Goal: Use online tool/utility: Use online tool/utility

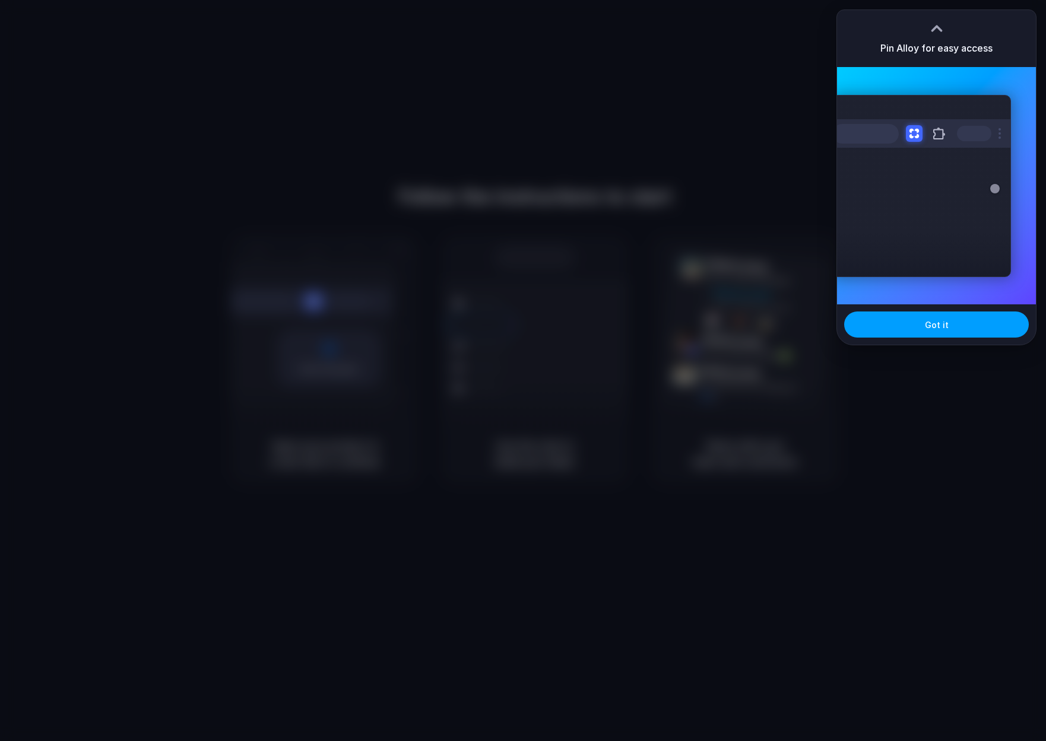
click at [970, 328] on button "Got it" at bounding box center [936, 325] width 185 height 26
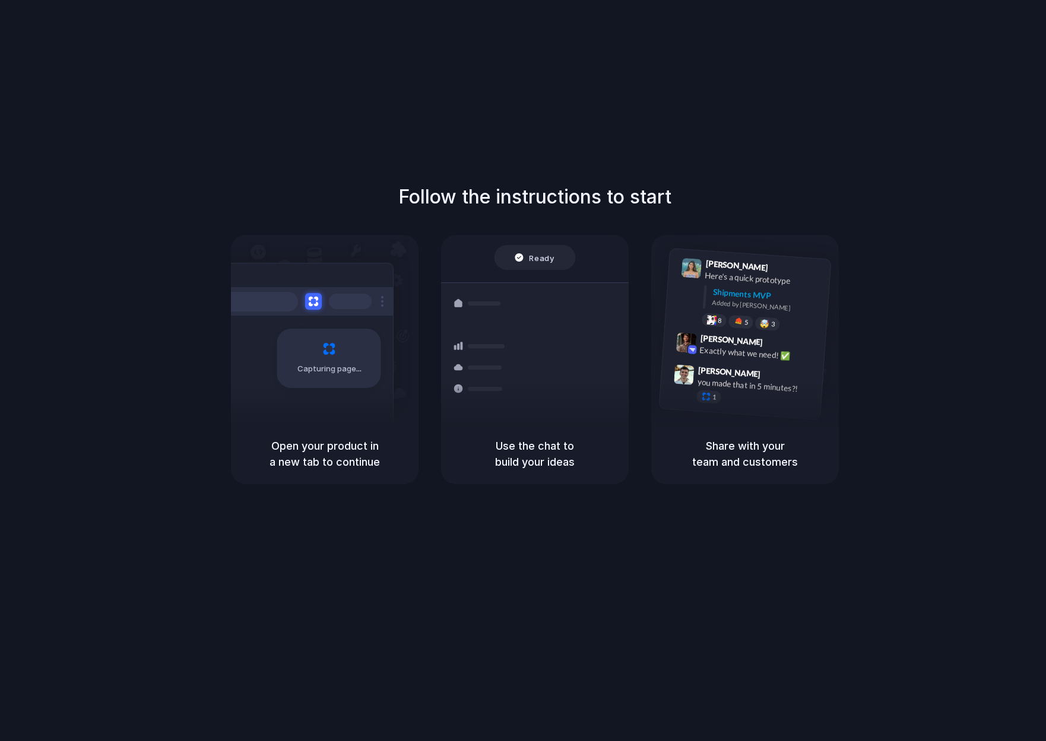
click at [345, 312] on div at bounding box center [304, 301] width 178 height 28
click at [352, 349] on div "Capturing page" at bounding box center [329, 358] width 104 height 59
drag, startPoint x: 690, startPoint y: 568, endPoint x: 666, endPoint y: 532, distance: 43.0
click at [688, 563] on div "Follow the instructions to start Capturing page Open your product in a new tab …" at bounding box center [534, 382] width 1069 height 765
drag, startPoint x: 575, startPoint y: 373, endPoint x: 635, endPoint y: 377, distance: 60.1
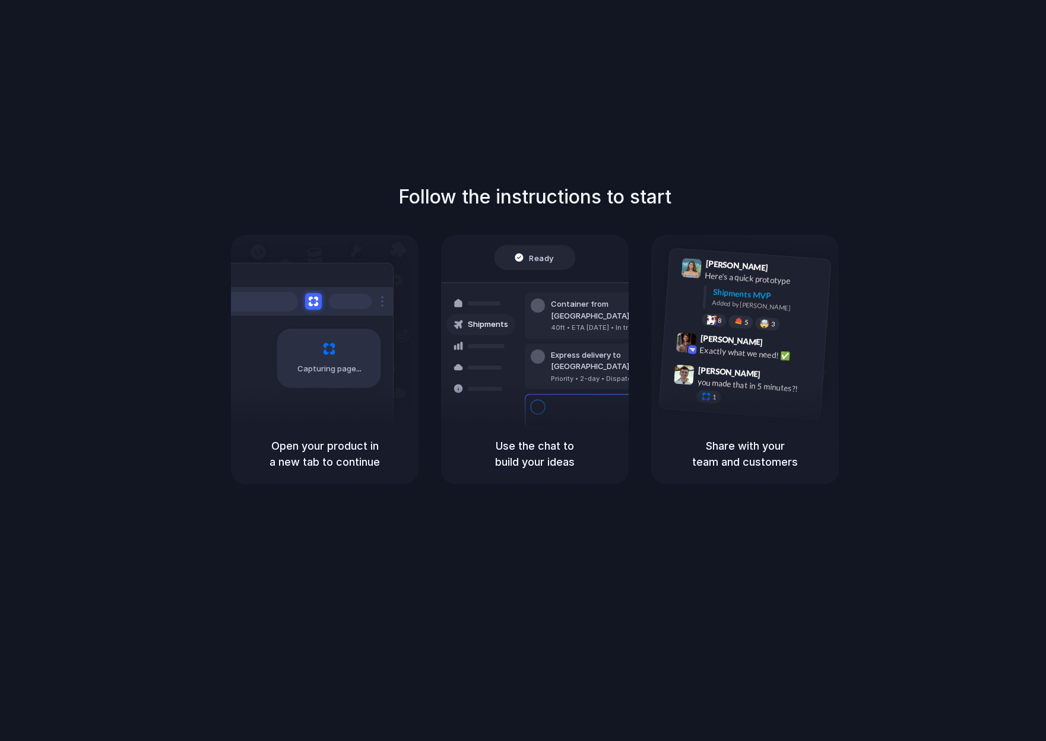
click at [575, 394] on div "Bulk order processing 8 pallets • Warehouse B • Packed" at bounding box center [605, 411] width 160 height 34
click at [686, 381] on div at bounding box center [684, 374] width 21 height 21
click at [749, 427] on div "Share with your team and customers" at bounding box center [745, 454] width 188 height 61
drag, startPoint x: 738, startPoint y: 461, endPoint x: 728, endPoint y: 462, distance: 10.1
click at [735, 462] on h5 "Share with your team and customers" at bounding box center [744, 454] width 159 height 32
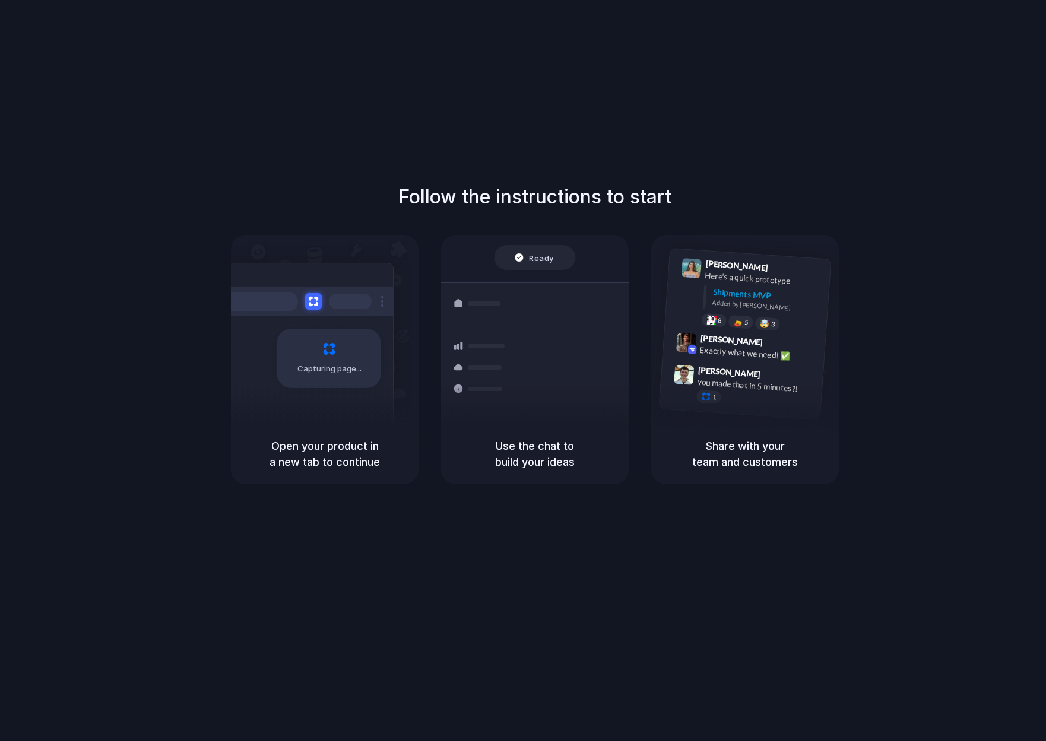
click at [567, 460] on h5 "Use the chat to build your ideas" at bounding box center [534, 454] width 159 height 32
click at [538, 258] on span "Freight Shipments v1" at bounding box center [519, 262] width 78 height 12
click at [506, 361] on div at bounding box center [480, 370] width 69 height 21
click at [329, 356] on div "Capturing page" at bounding box center [329, 358] width 104 height 59
click at [330, 355] on div "Capturing page" at bounding box center [329, 358] width 104 height 59
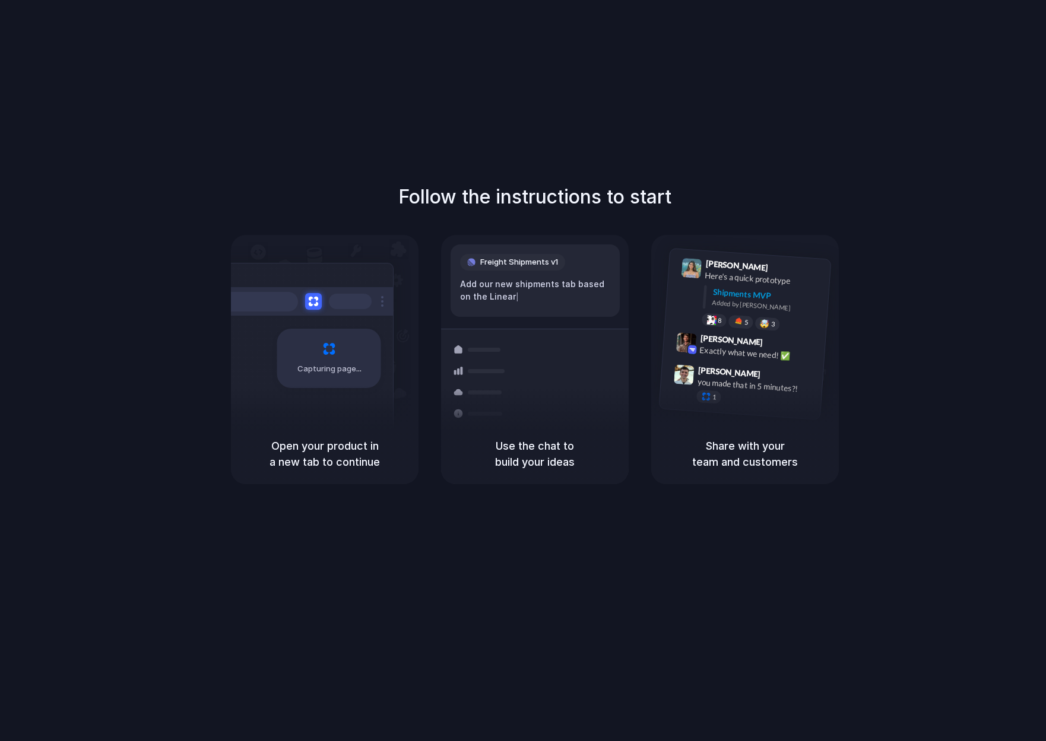
drag, startPoint x: 330, startPoint y: 355, endPoint x: 474, endPoint y: 360, distance: 144.3
click at [332, 355] on div "Capturing page" at bounding box center [329, 358] width 104 height 59
drag, startPoint x: 507, startPoint y: 368, endPoint x: 540, endPoint y: 367, distance: 33.3
click at [533, 370] on div "Shipments Container from Shanghai 40ft • ETA Dec 28 • In transit Express delive…" at bounding box center [535, 412] width 214 height 167
drag, startPoint x: 228, startPoint y: 158, endPoint x: 739, endPoint y: 447, distance: 587.2
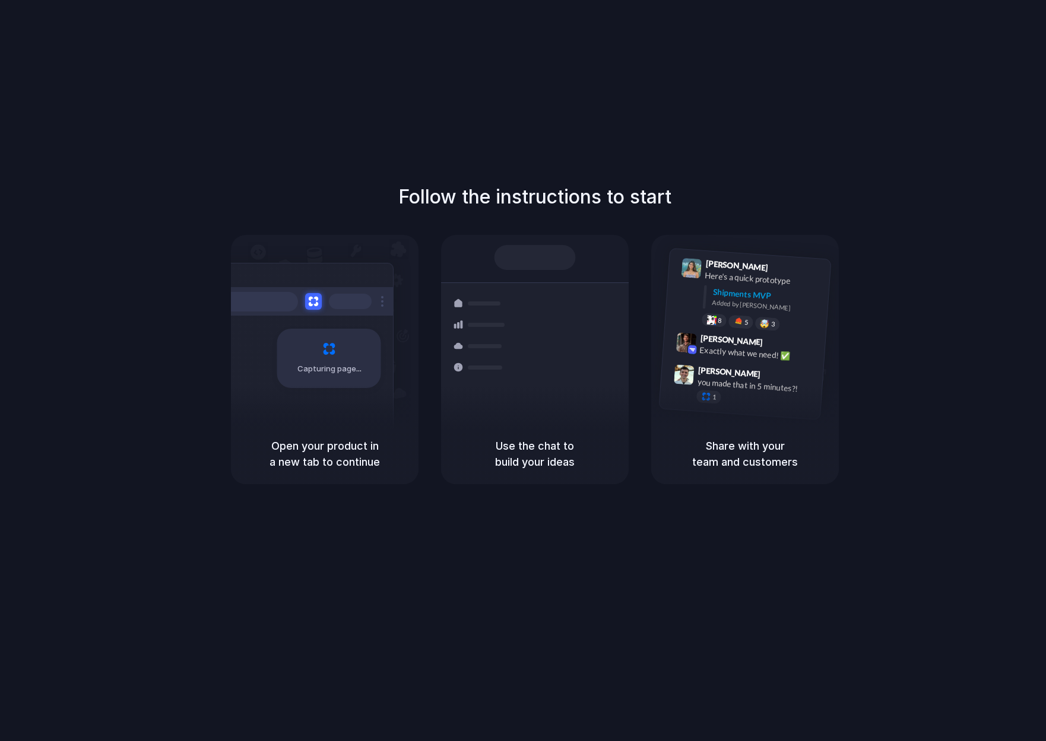
click at [739, 447] on div "Follow the instructions to start Capturing page Open your product in a new tab …" at bounding box center [534, 382] width 1069 height 765
click at [739, 447] on h5 "Share with your team and customers" at bounding box center [744, 454] width 159 height 32
drag, startPoint x: 608, startPoint y: 398, endPoint x: 644, endPoint y: 402, distance: 35.9
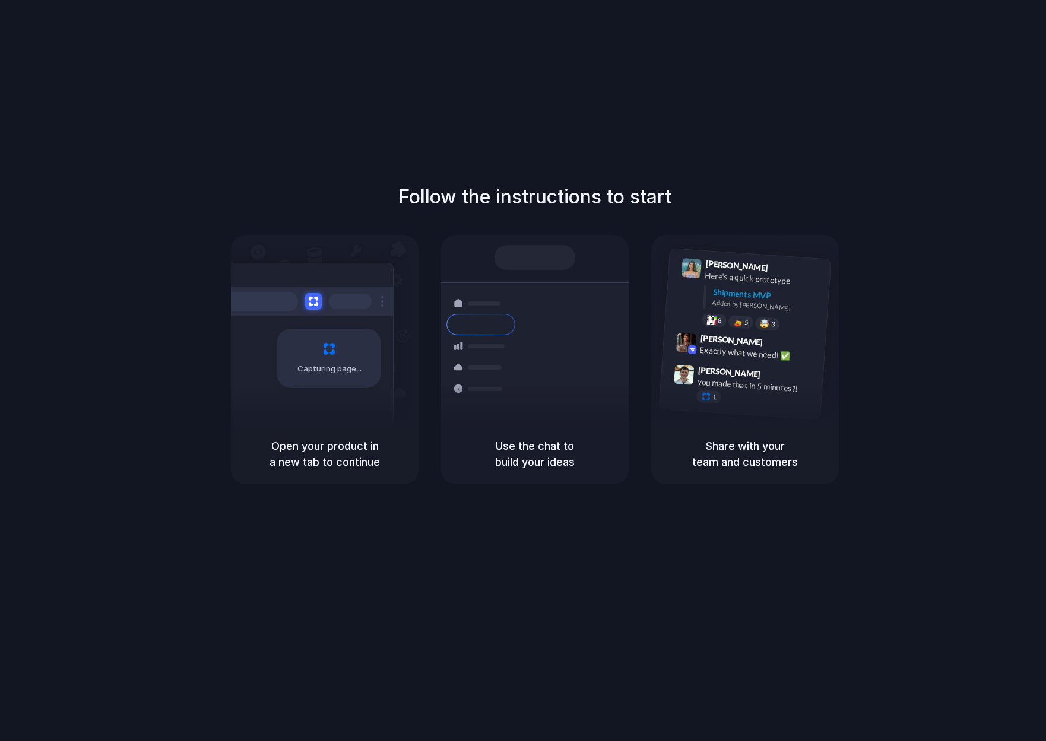
click at [612, 419] on div "8 pallets • Warehouse B • Packed" at bounding box center [606, 424] width 110 height 10
click at [716, 408] on div "Lily Parker 9:41 AM Here's a quick prototype Shipments MVP Added by Alloy 8 5 🤯…" at bounding box center [745, 334] width 173 height 172
click at [522, 557] on div "Follow the instructions to start Capturing page Open your product in a new tab …" at bounding box center [534, 382] width 1069 height 765
drag, startPoint x: 536, startPoint y: 511, endPoint x: 523, endPoint y: 499, distance: 17.2
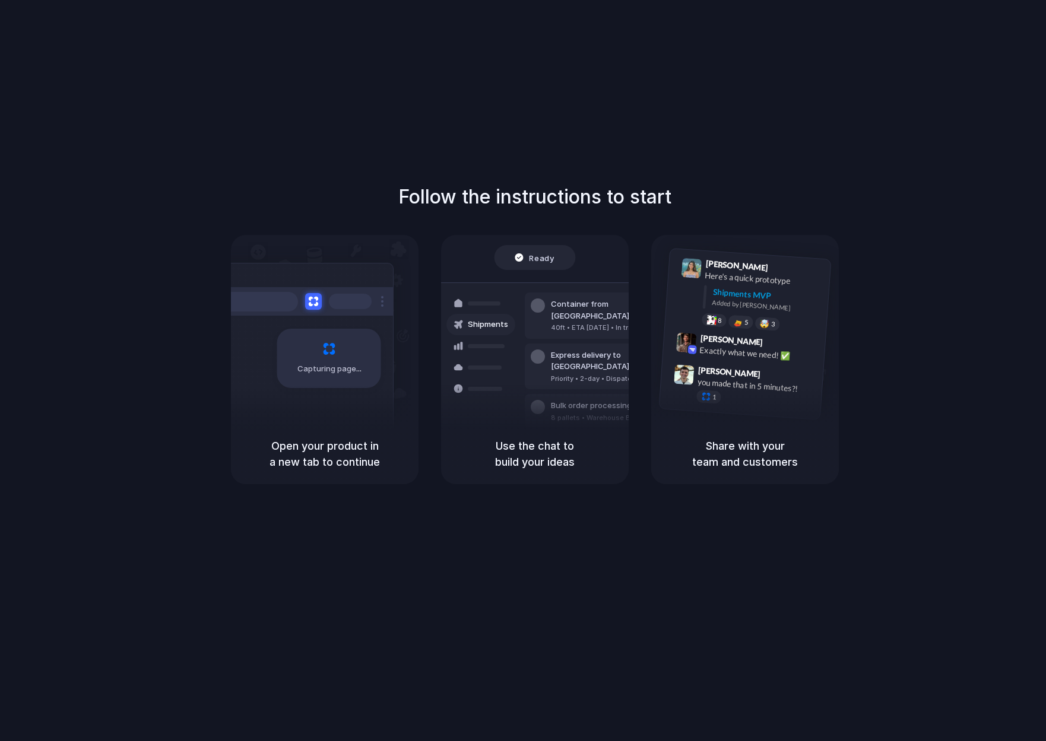
click at [536, 511] on div "Follow the instructions to start Capturing page Open your product in a new tab …" at bounding box center [534, 382] width 1069 height 765
drag, startPoint x: 451, startPoint y: 353, endPoint x: 395, endPoint y: 348, distance: 56.0
click at [451, 353] on div at bounding box center [480, 345] width 69 height 21
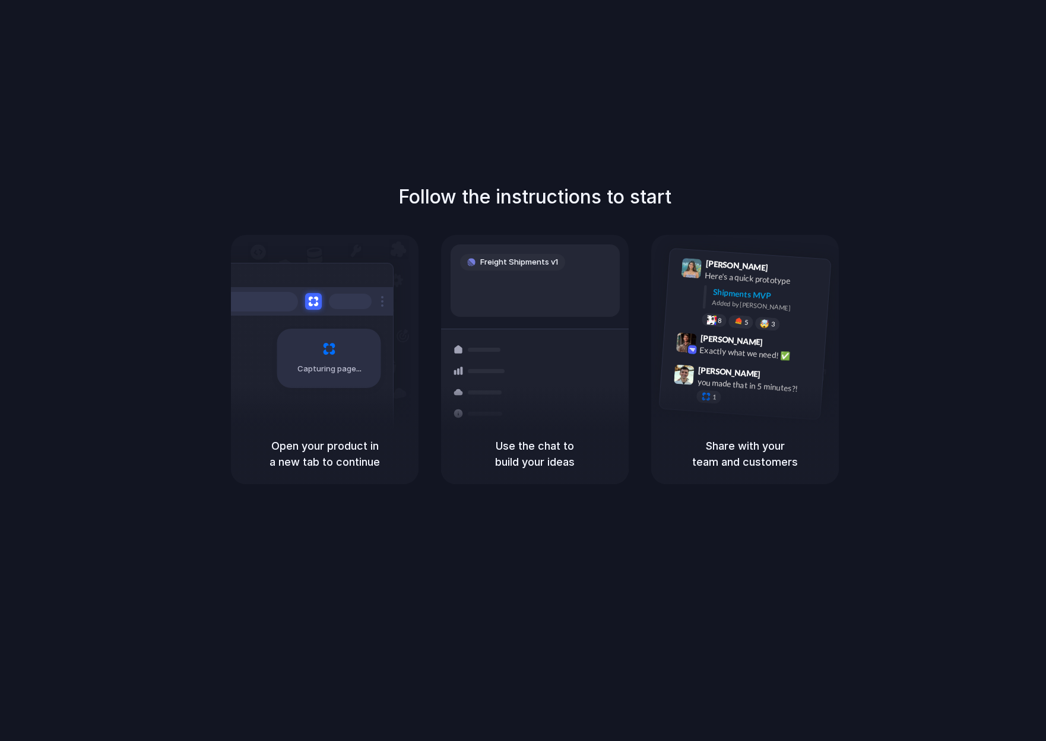
drag, startPoint x: 293, startPoint y: 438, endPoint x: 381, endPoint y: 444, distance: 88.1
click at [432, 504] on div "Follow the instructions to start Capturing page Open your product in a new tab …" at bounding box center [534, 382] width 1069 height 765
click at [317, 354] on div "Capturing page" at bounding box center [329, 358] width 104 height 59
drag, startPoint x: 325, startPoint y: 354, endPoint x: 332, endPoint y: 353, distance: 7.1
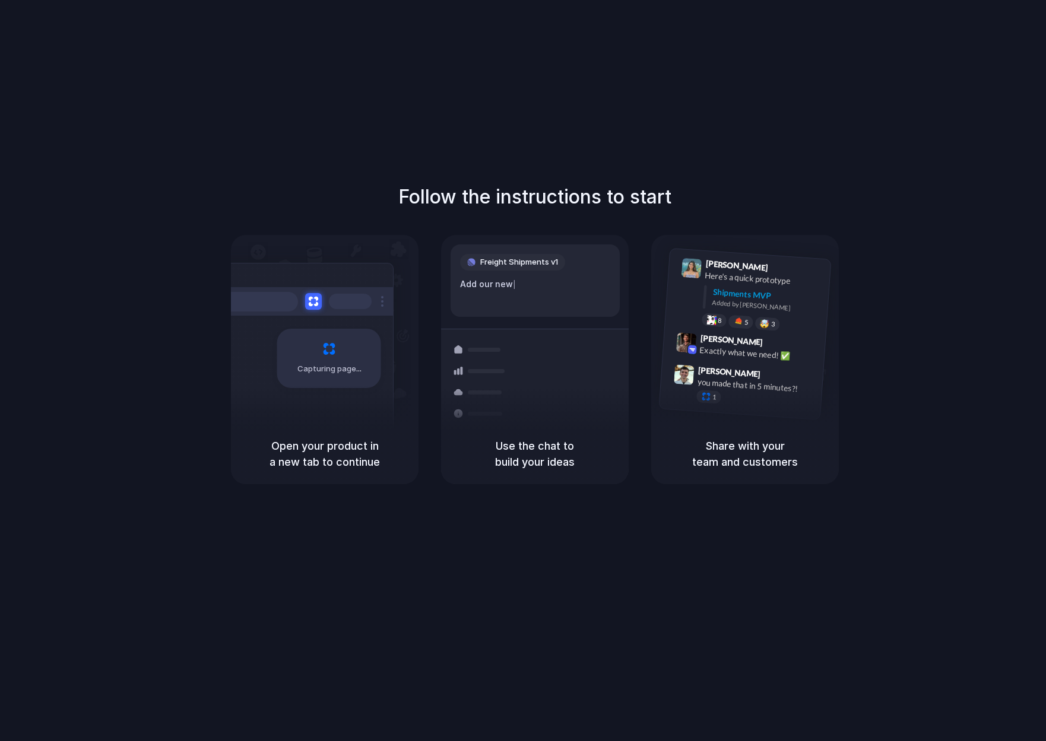
click at [329, 354] on div "Capturing page" at bounding box center [329, 358] width 104 height 59
click at [348, 354] on div "Capturing page" at bounding box center [329, 358] width 104 height 59
click at [396, 347] on div "Capturing page" at bounding box center [325, 329] width 188 height 189
click at [339, 446] on h5 "Open your product in a new tab to continue" at bounding box center [324, 454] width 159 height 32
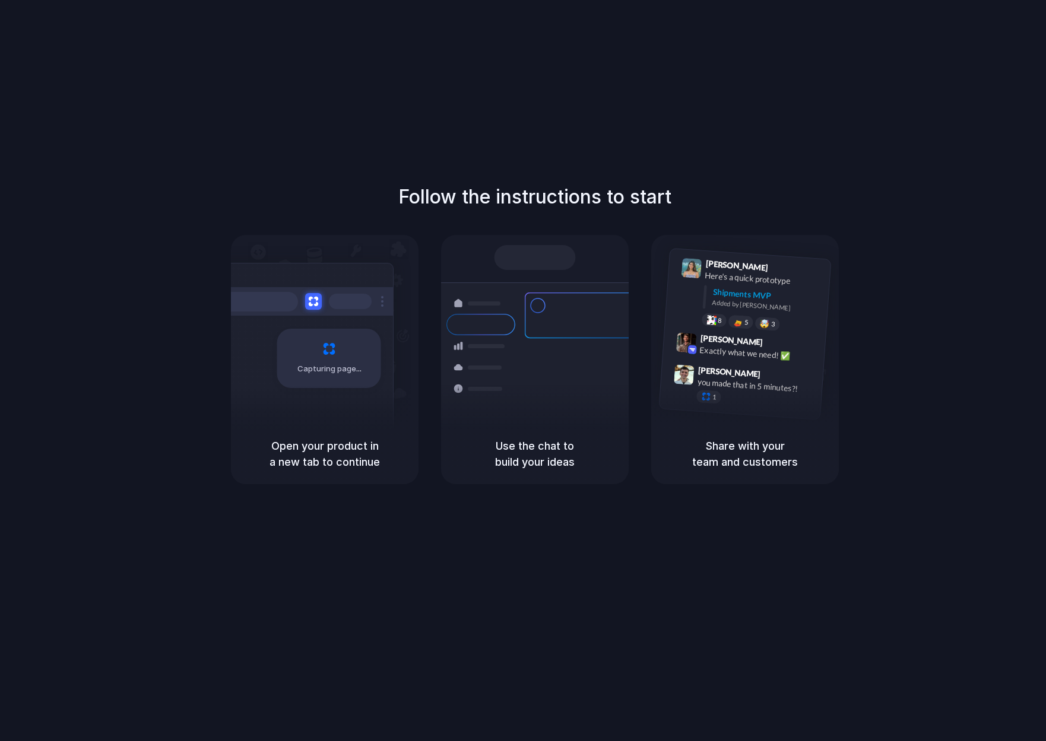
click at [341, 450] on h5 "Open your product in a new tab to continue" at bounding box center [324, 454] width 159 height 32
drag, startPoint x: 108, startPoint y: 103, endPoint x: 811, endPoint y: 408, distance: 766.2
click at [811, 408] on div "Follow the instructions to start Capturing page Open your product in a new tab …" at bounding box center [534, 382] width 1069 height 765
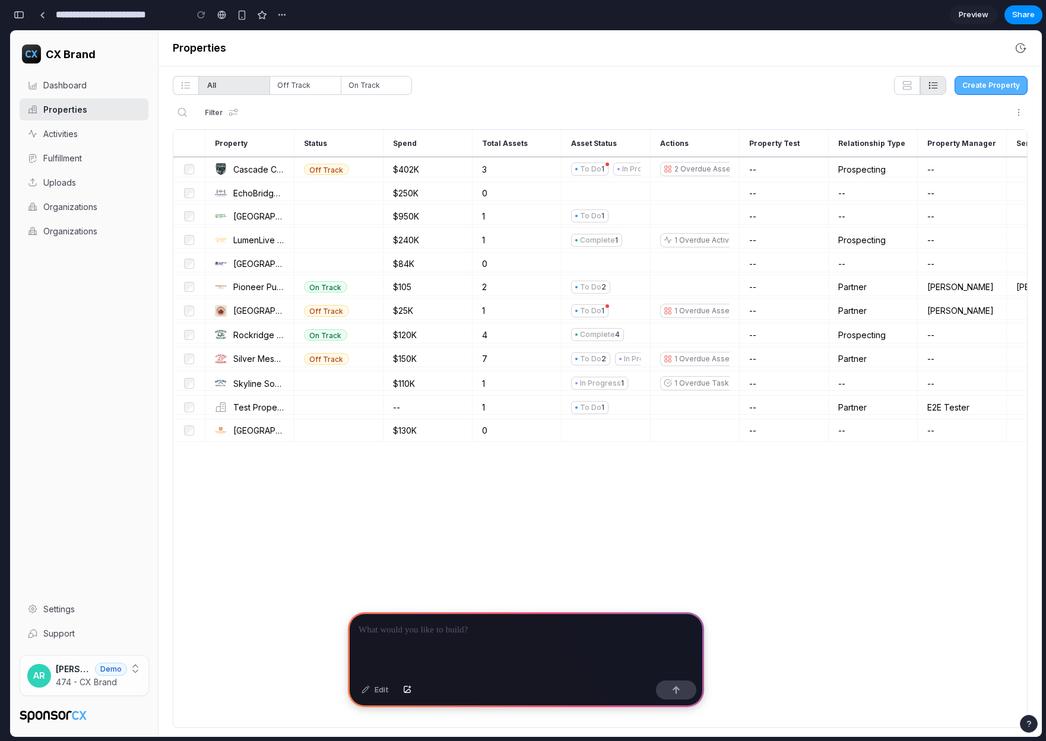
click at [443, 637] on div at bounding box center [526, 643] width 356 height 63
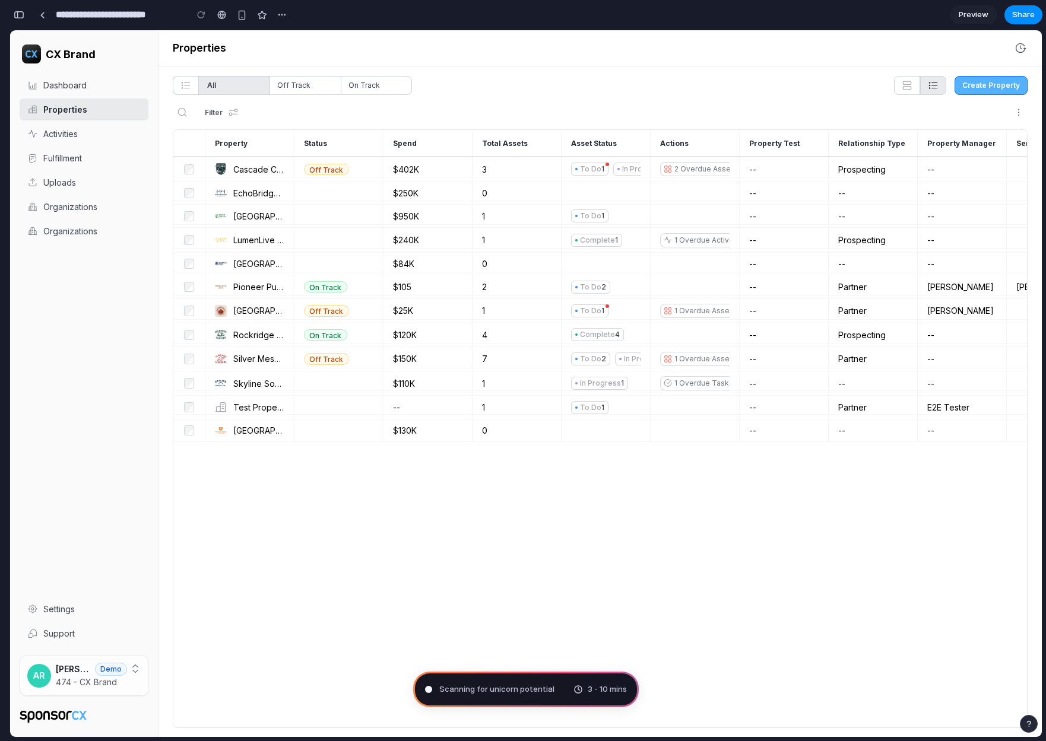
click at [505, 688] on span "Scanning for unicorn potential" at bounding box center [496, 690] width 115 height 12
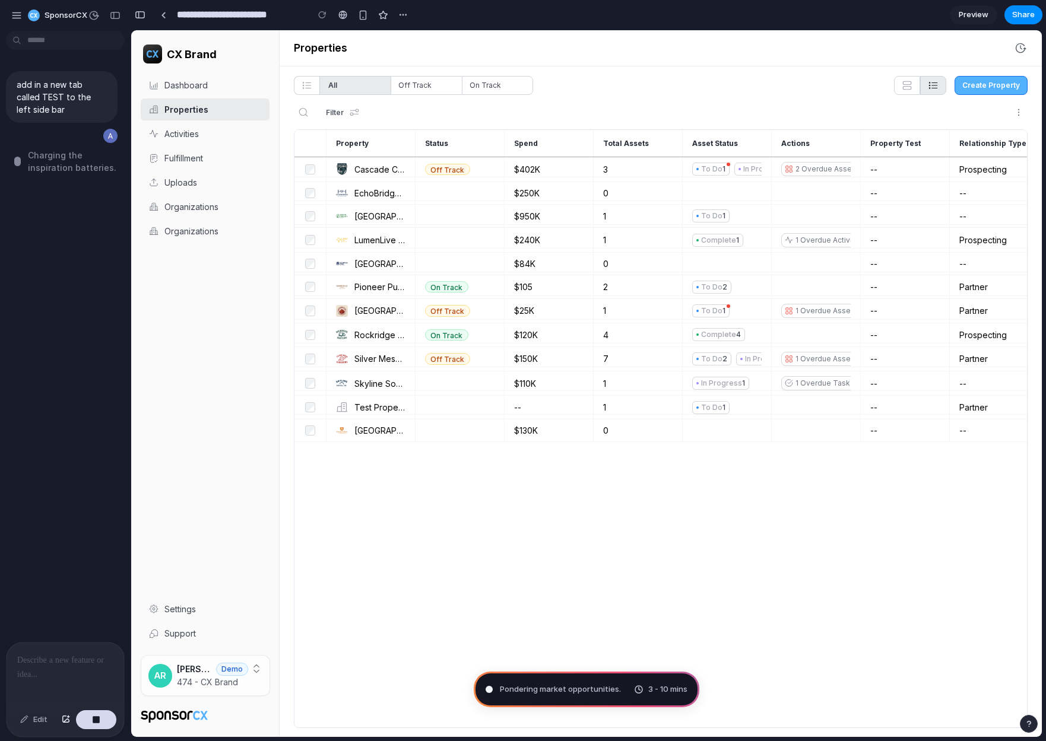
click at [45, 674] on div at bounding box center [65, 674] width 117 height 63
click at [58, 670] on div at bounding box center [65, 674] width 117 height 63
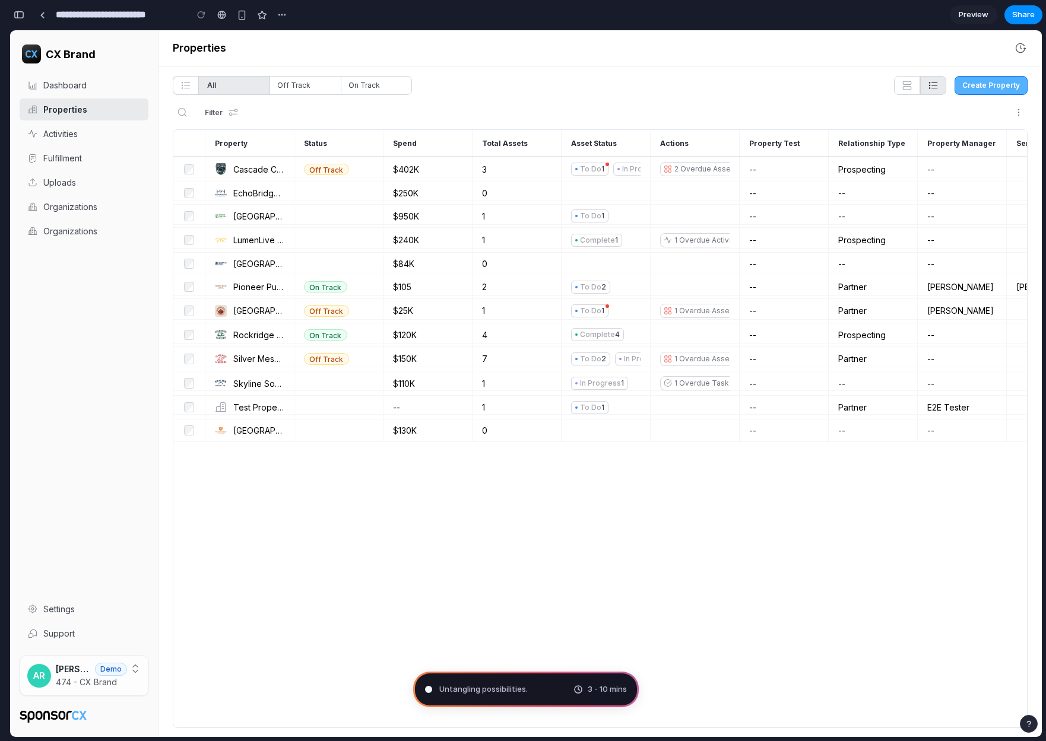
click at [24, 14] on button "button" at bounding box center [18, 14] width 19 height 19
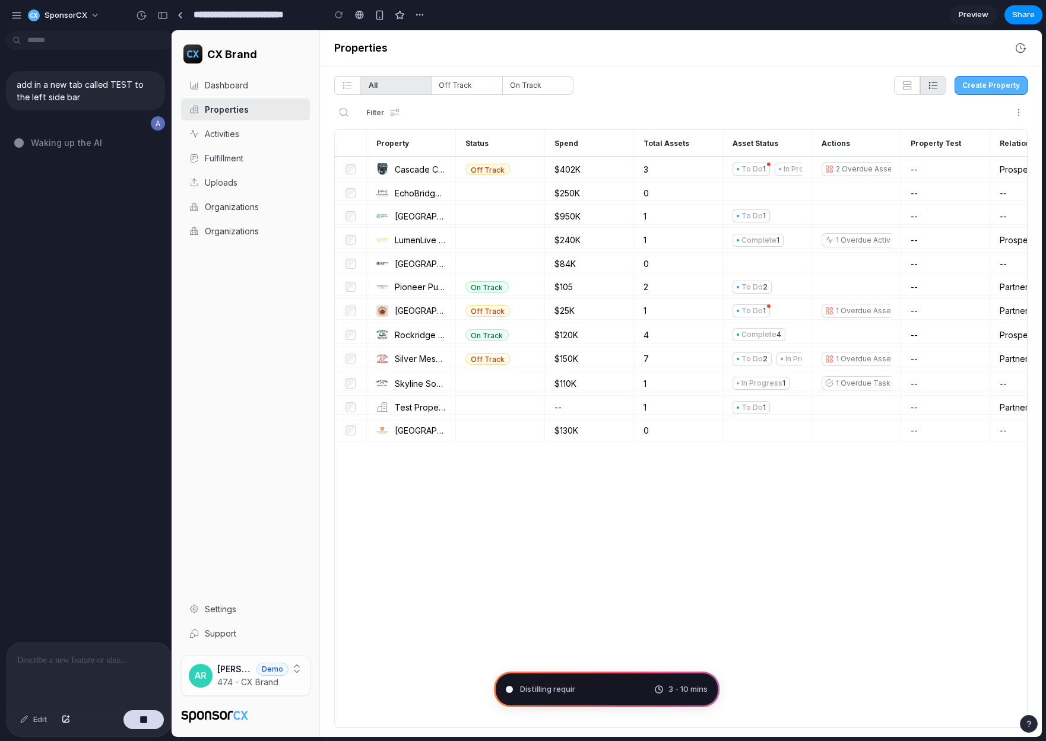
drag, startPoint x: 266, startPoint y: 153, endPoint x: 171, endPoint y: 161, distance: 95.4
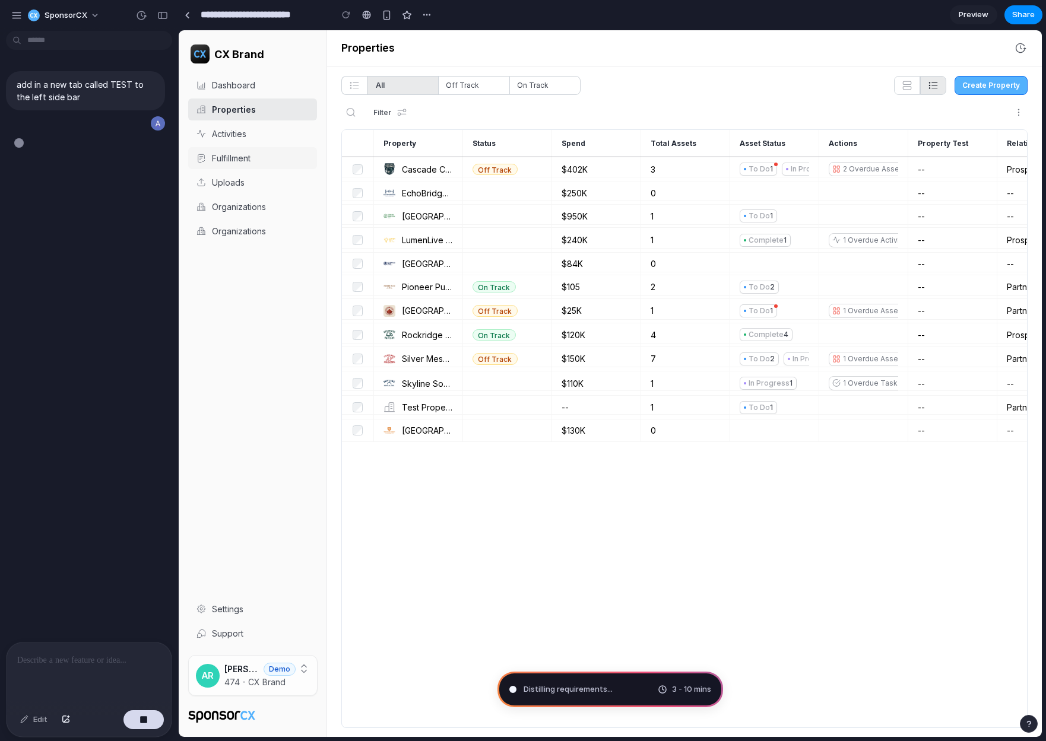
click at [243, 157] on div "Fulfillment" at bounding box center [261, 158] width 98 height 12
click at [633, 682] on div "Brewing product ideas .. 3 - 10 mins" at bounding box center [609, 690] width 225 height 36
type input "**********"
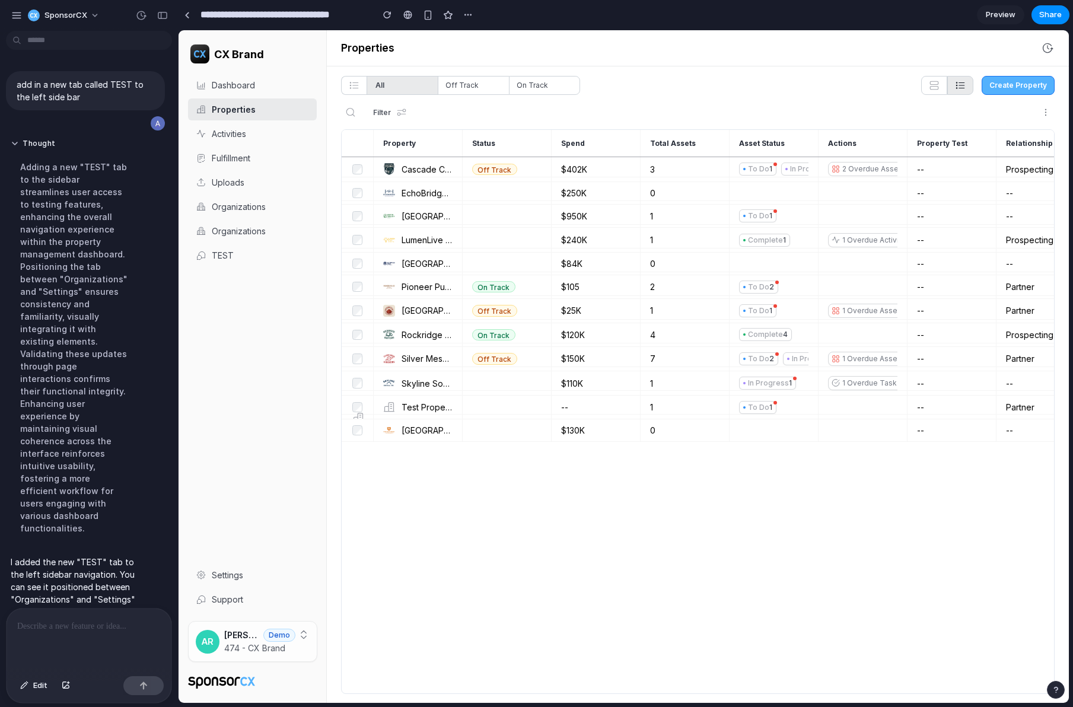
scroll to position [23, 0]
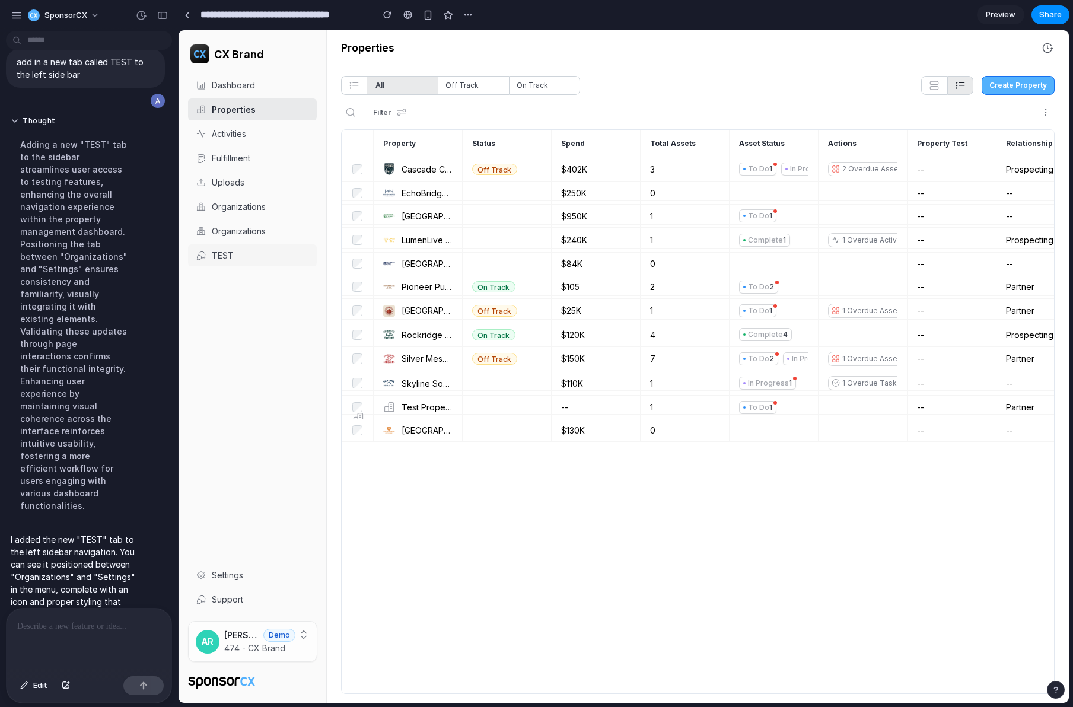
click at [220, 257] on div "TEST" at bounding box center [261, 255] width 98 height 12
click at [217, 250] on div "TEST" at bounding box center [261, 255] width 98 height 12
click at [236, 286] on div at bounding box center [252, 416] width 129 height 296
